Goal: Find specific page/section

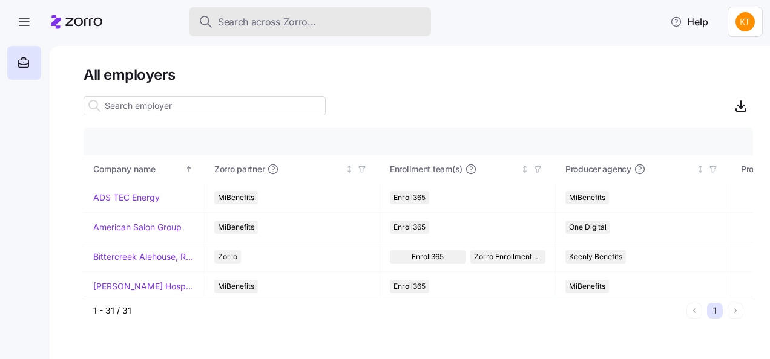
click at [246, 23] on span "Search across Zorro..." at bounding box center [267, 22] width 98 height 15
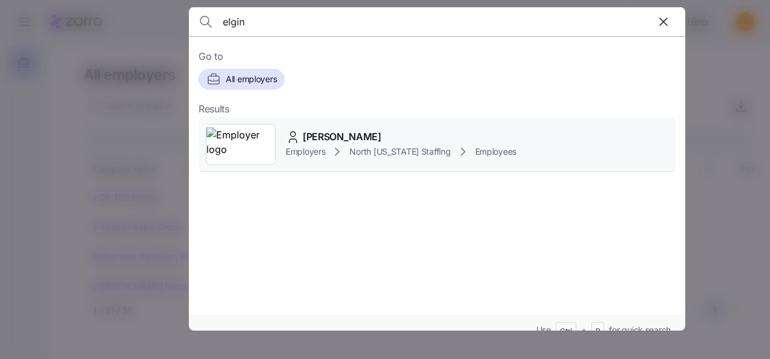
type input "elgin"
click at [305, 136] on span "[PERSON_NAME]" at bounding box center [342, 136] width 79 height 15
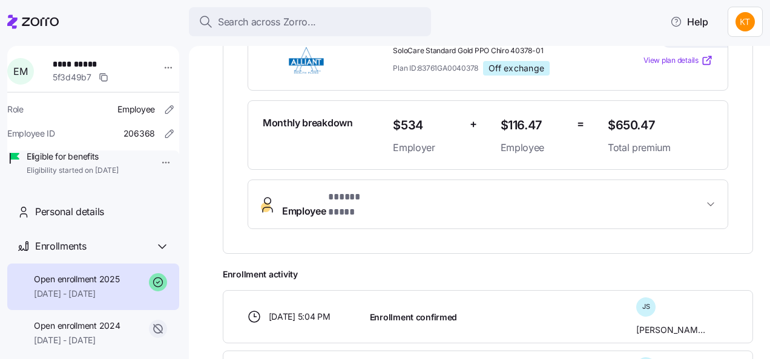
scroll to position [363, 0]
